Goal: Task Accomplishment & Management: Manage account settings

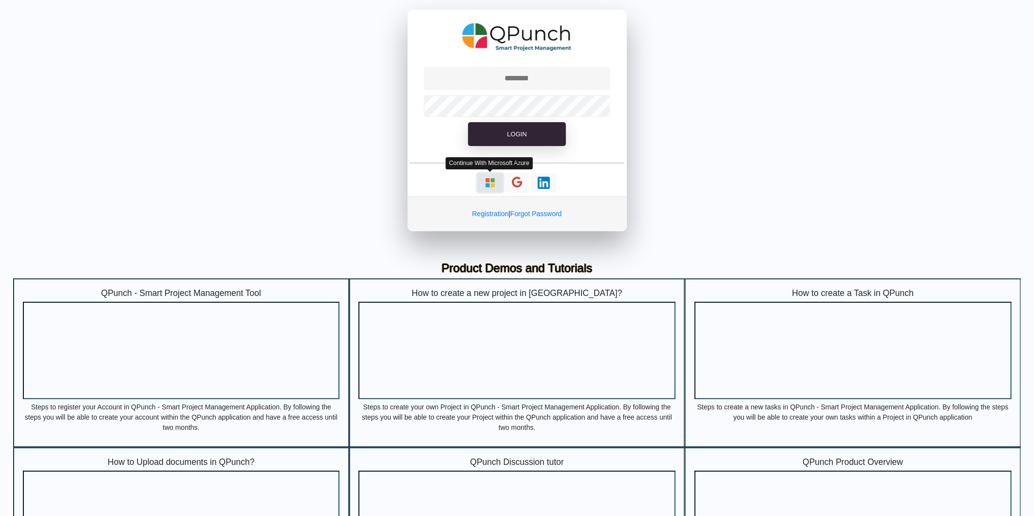
click at [486, 184] on img "button" at bounding box center [490, 183] width 12 height 12
type input "**********"
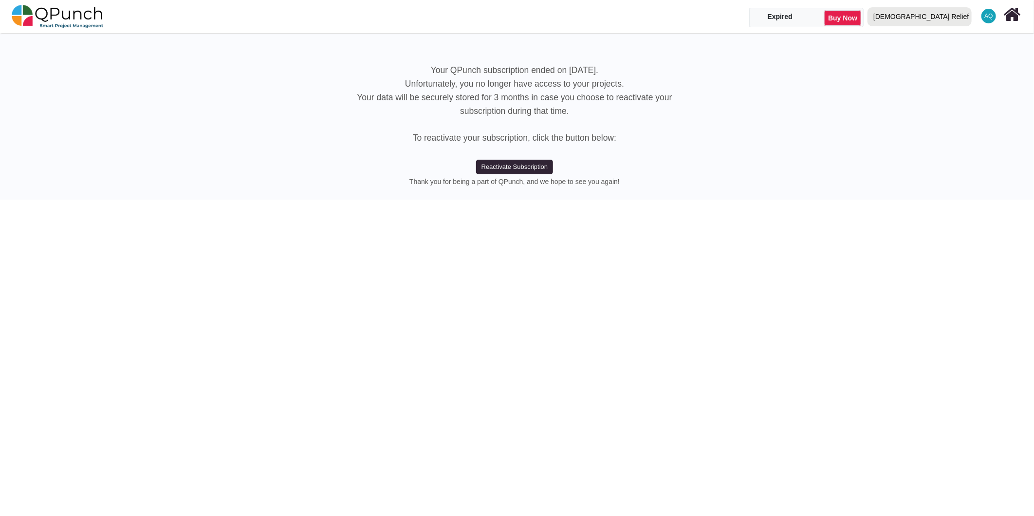
click at [948, 14] on div "[DEMOGRAPHIC_DATA] Relief" at bounding box center [921, 16] width 95 height 17
click at [954, 59] on link "IRW" at bounding box center [922, 58] width 116 height 14
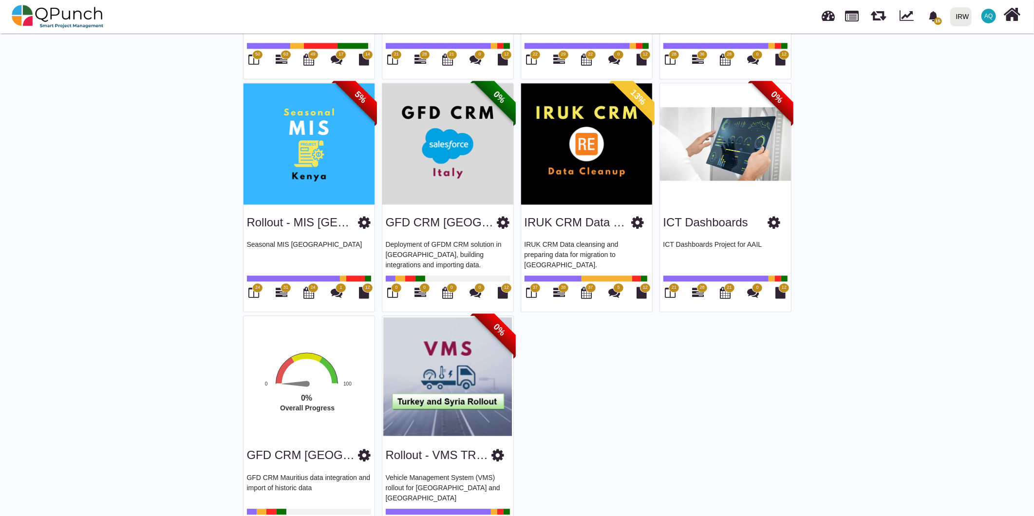
scroll to position [1922, 0]
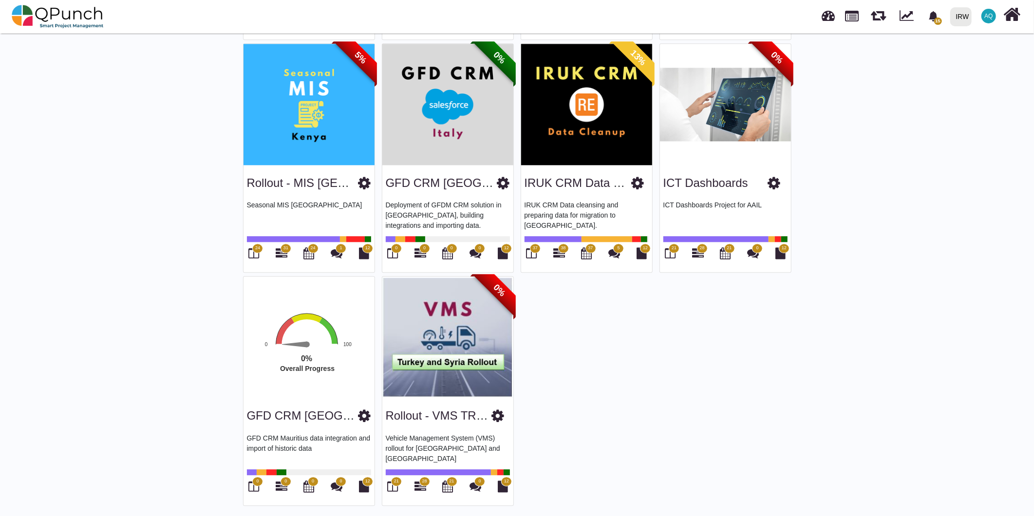
click at [721, 139] on img at bounding box center [725, 105] width 131 height 122
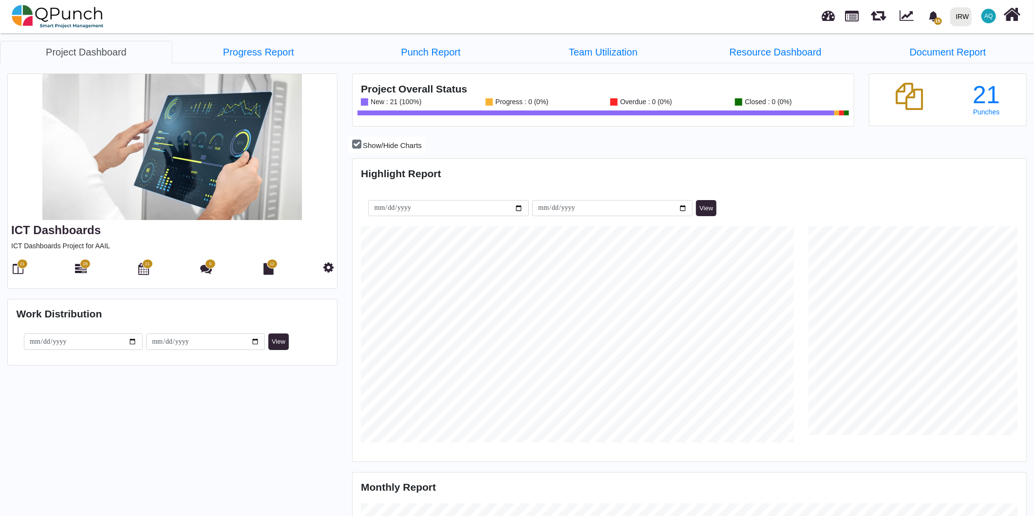
scroll to position [216, 223]
click at [329, 271] on icon at bounding box center [328, 267] width 10 height 12
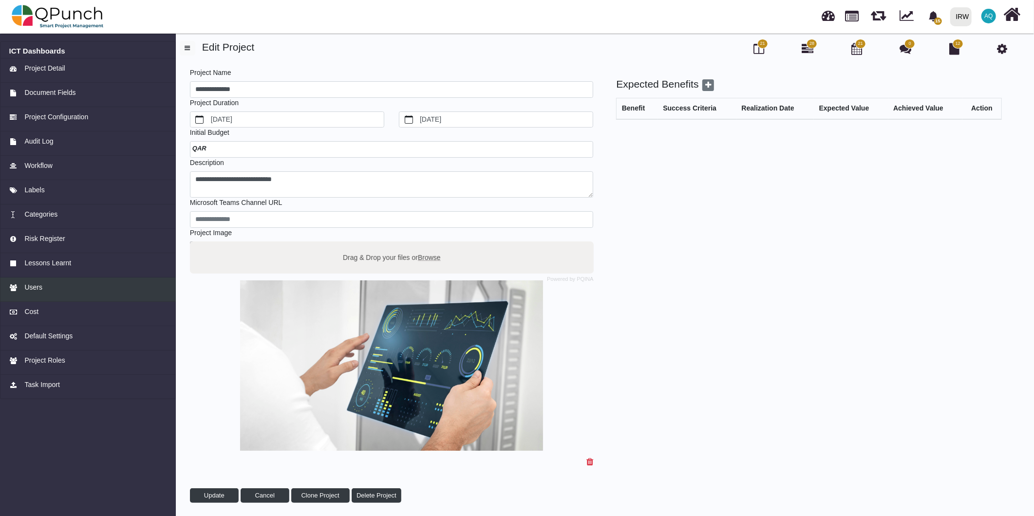
click at [45, 293] on link "Users" at bounding box center [88, 290] width 176 height 24
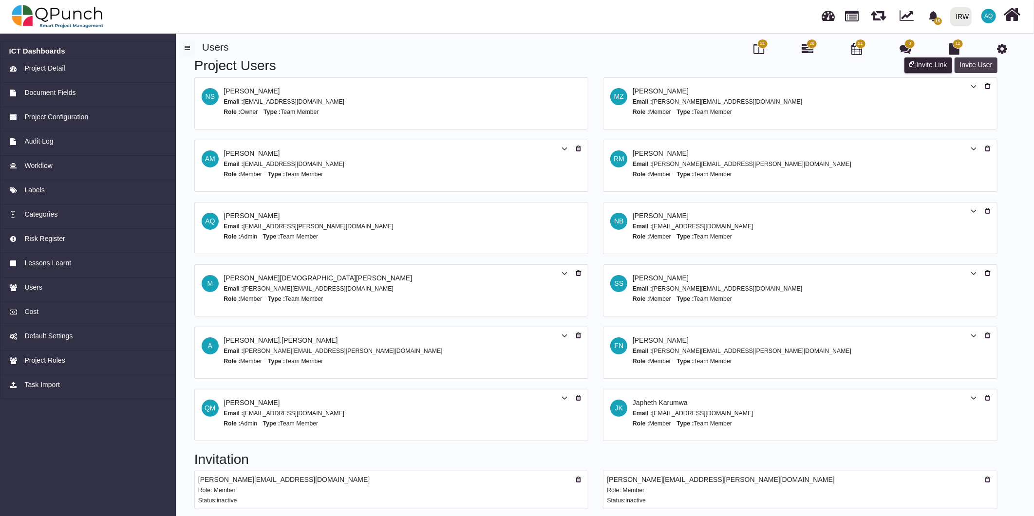
click at [975, 64] on button "Invite User" at bounding box center [975, 65] width 43 height 16
select select "*"
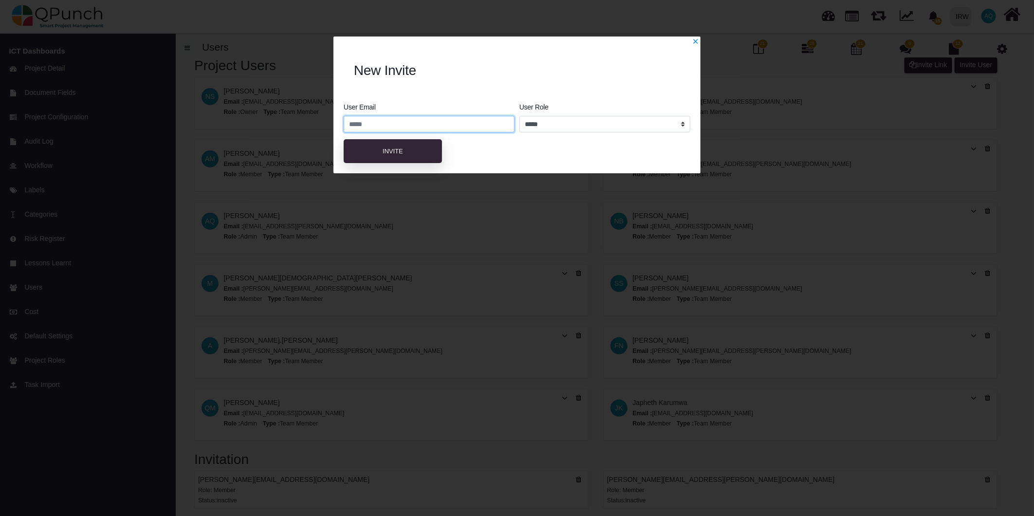
click at [436, 128] on input "email" at bounding box center [429, 124] width 171 height 17
type input "**"
drag, startPoint x: 368, startPoint y: 125, endPoint x: 236, endPoint y: 123, distance: 132.5
click at [236, 123] on div "**********" at bounding box center [517, 258] width 1034 height 516
paste input "**********"
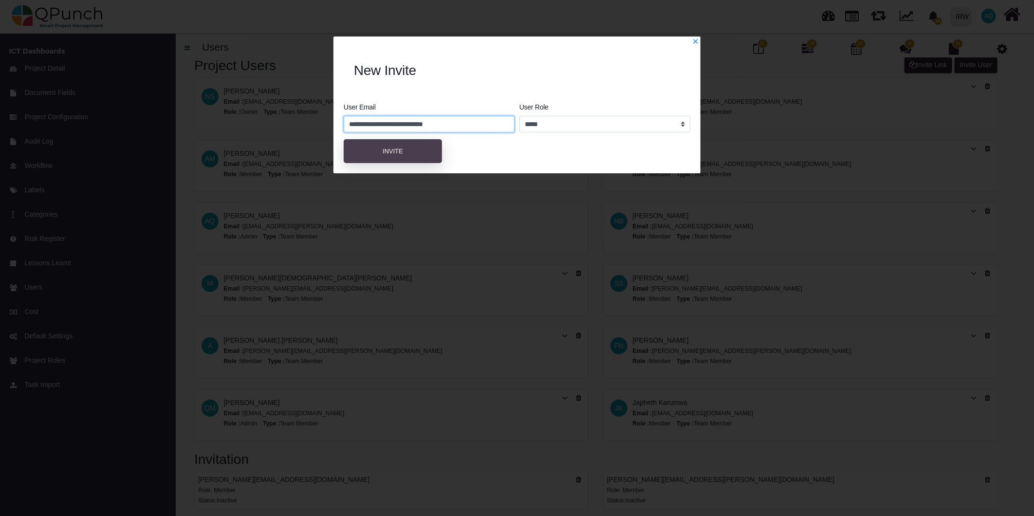
type input "**********"
click at [427, 157] on button "Invite" at bounding box center [393, 151] width 98 height 24
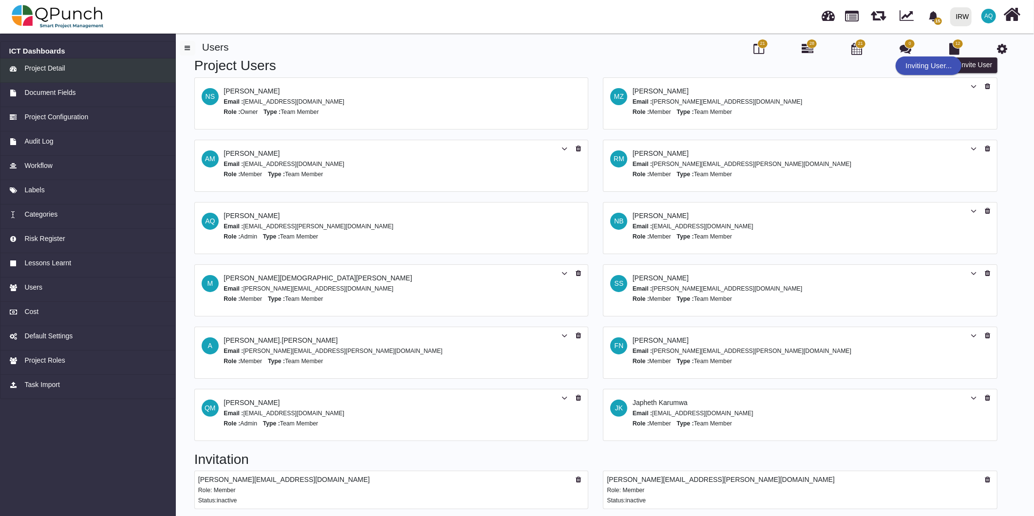
click at [72, 78] on link "Project Detail" at bounding box center [88, 70] width 176 height 24
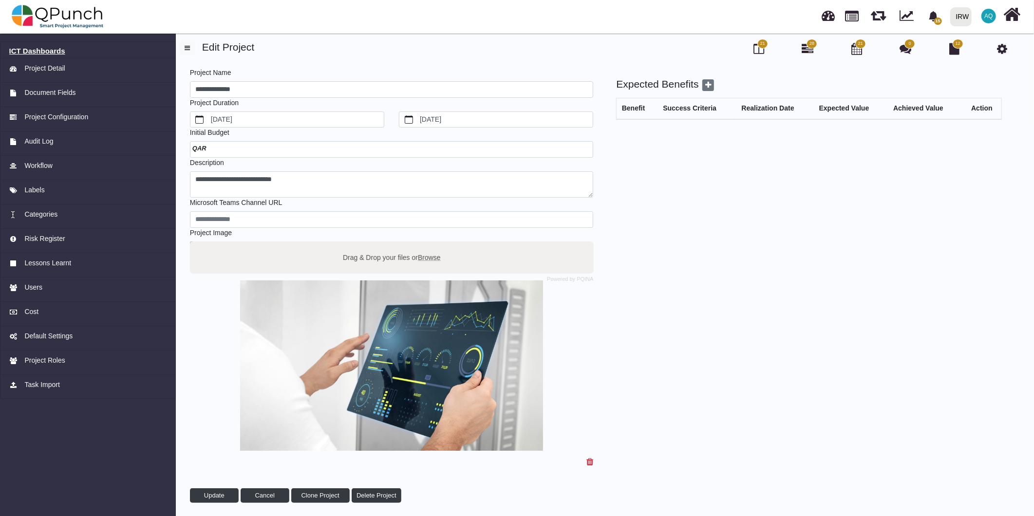
click at [49, 51] on h6 "ICT Dashboards" at bounding box center [88, 51] width 158 height 9
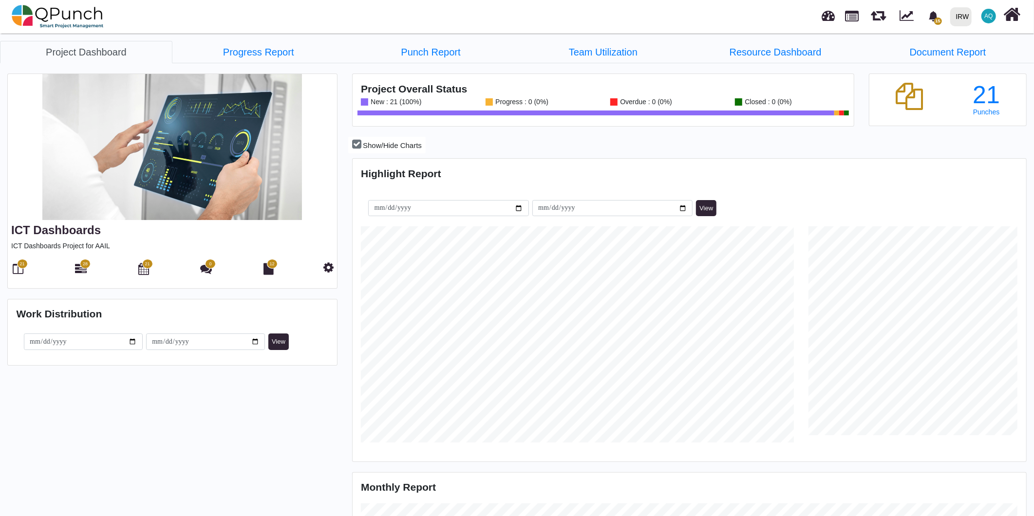
scroll to position [298, 671]
click at [83, 269] on icon at bounding box center [81, 269] width 12 height 12
click at [20, 270] on icon at bounding box center [18, 269] width 11 height 12
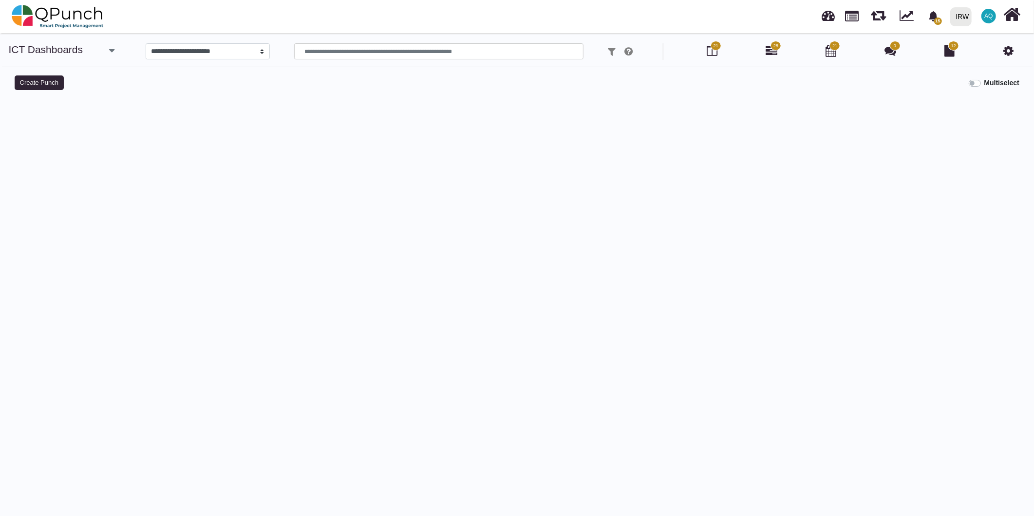
select select
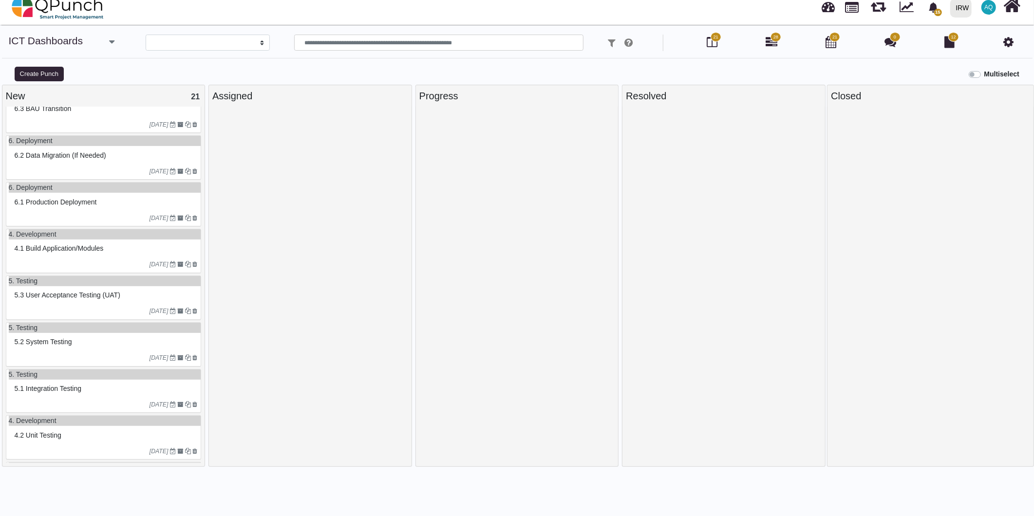
scroll to position [200, 0]
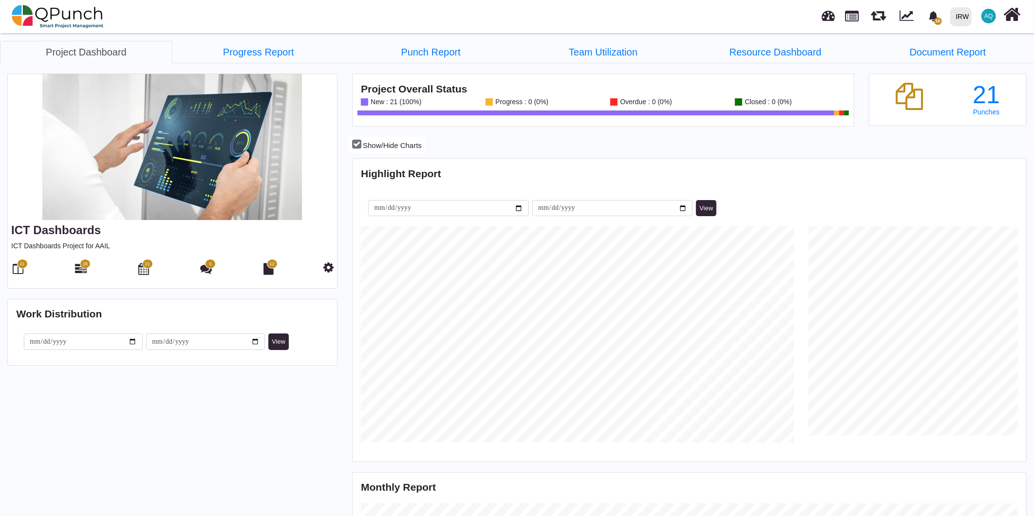
scroll to position [298, 671]
click at [84, 271] on icon at bounding box center [81, 269] width 12 height 12
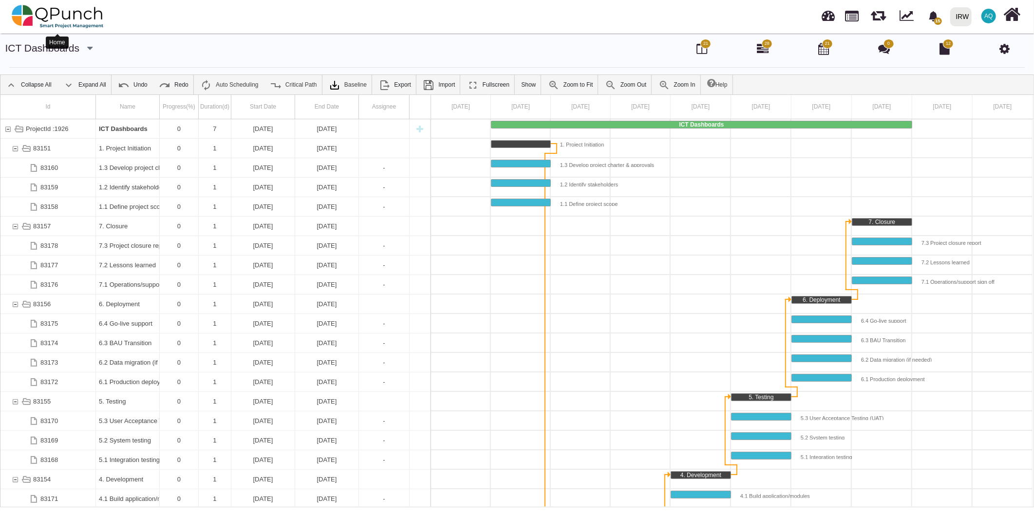
click at [50, 8] on img at bounding box center [58, 16] width 92 height 29
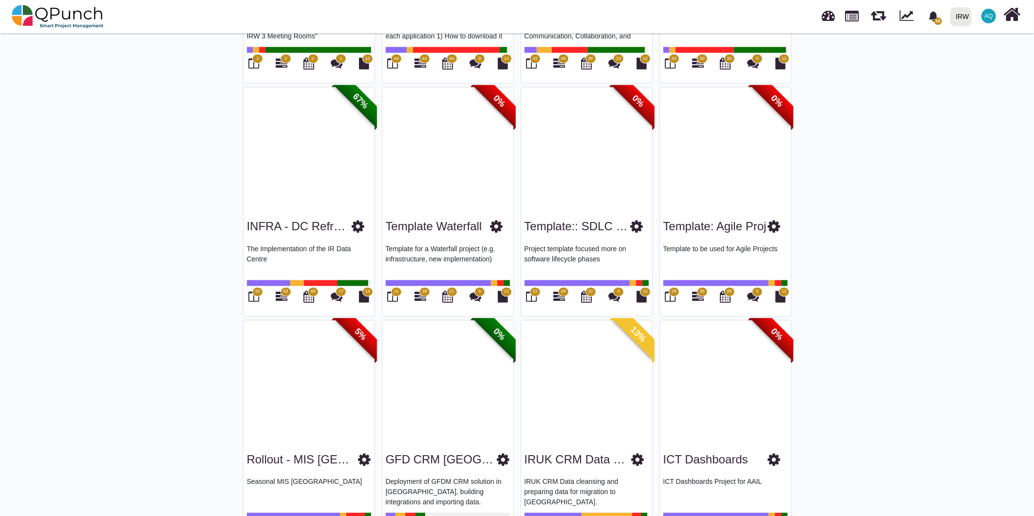
scroll to position [1645, 0]
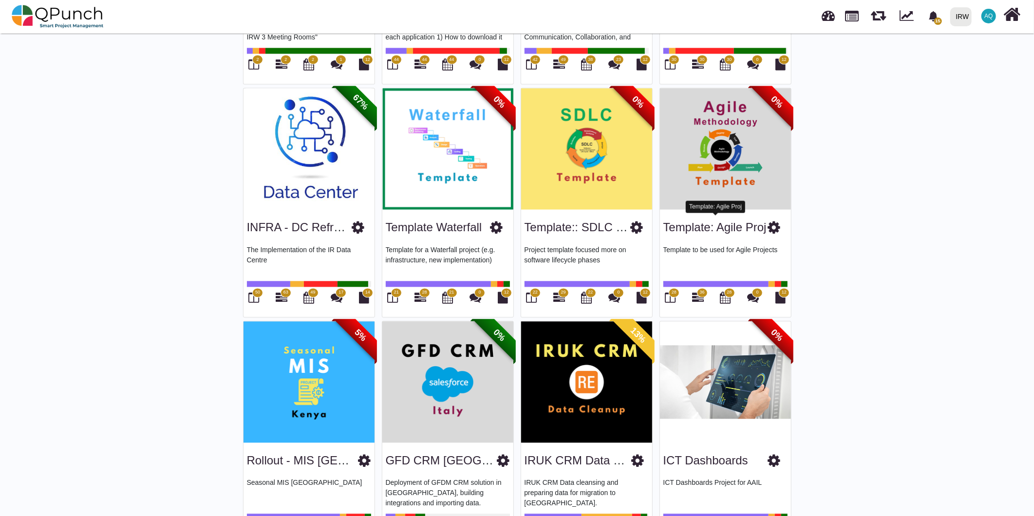
click at [725, 221] on link "Template: Agile Proj" at bounding box center [714, 227] width 103 height 13
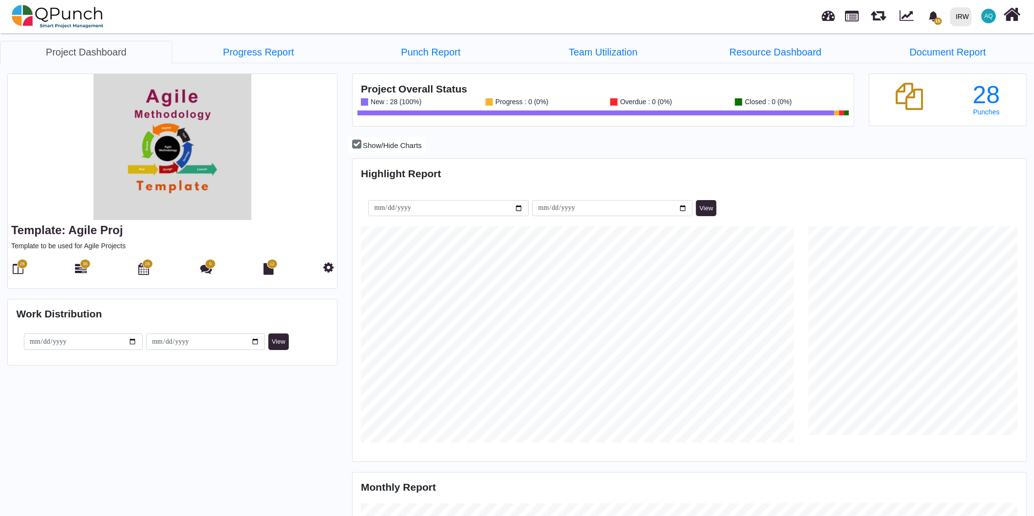
scroll to position [298, 671]
click at [88, 271] on div "36" at bounding box center [81, 269] width 15 height 17
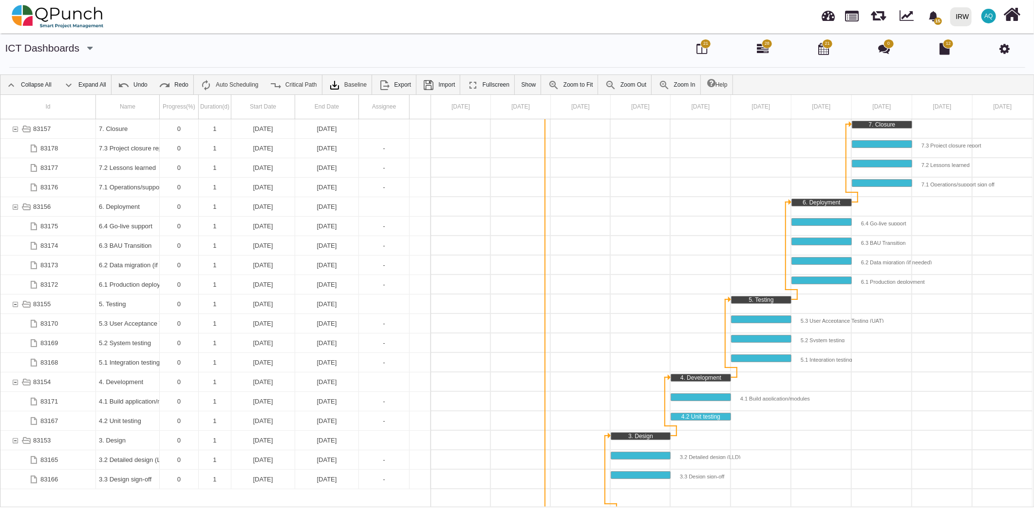
scroll to position [49, 0]
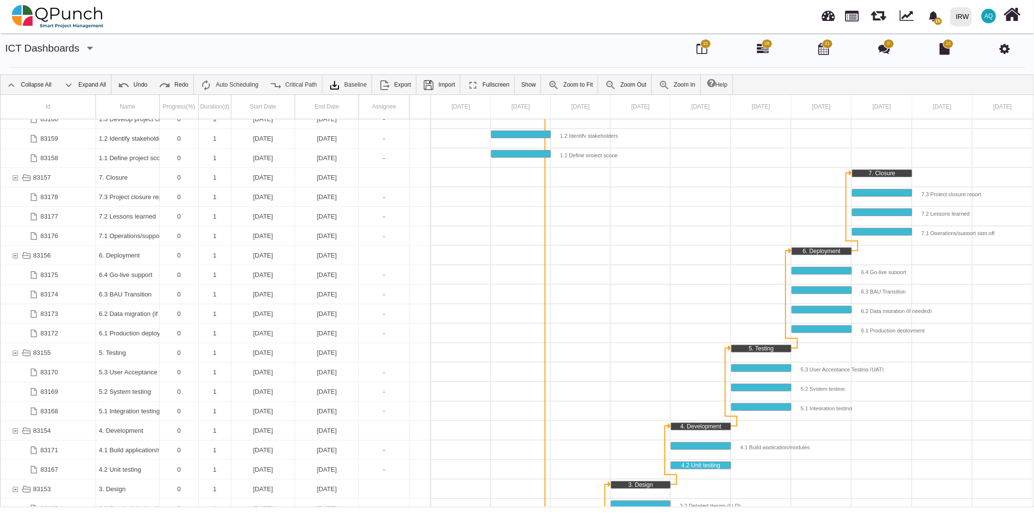
drag, startPoint x: 897, startPoint y: 297, endPoint x: 1003, endPoint y: 336, distance: 113.1
click at [1003, 336] on div at bounding box center [732, 333] width 602 height 19
